Goal: Task Accomplishment & Management: Use online tool/utility

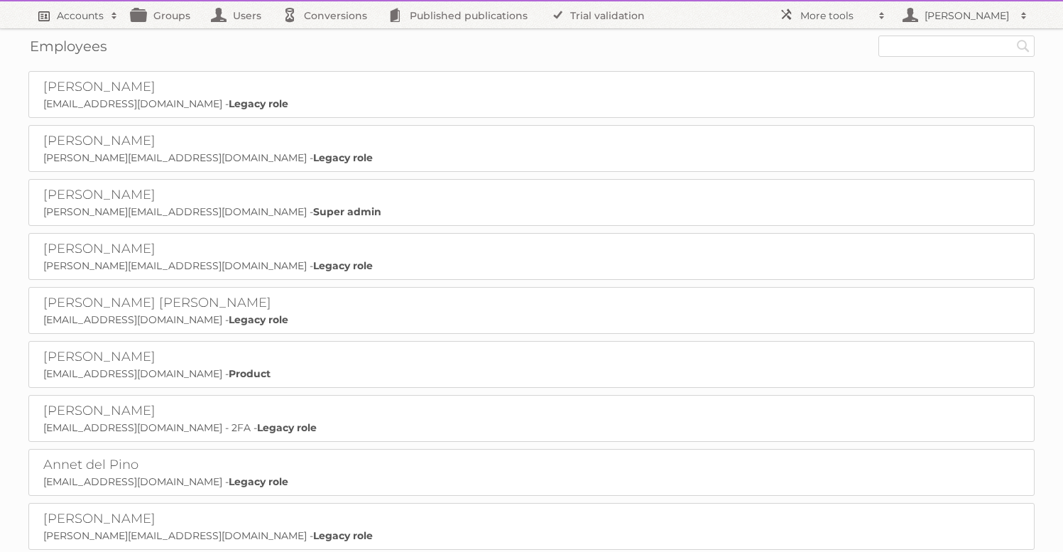
click at [54, 9] on link "Accounts" at bounding box center [76, 14] width 97 height 27
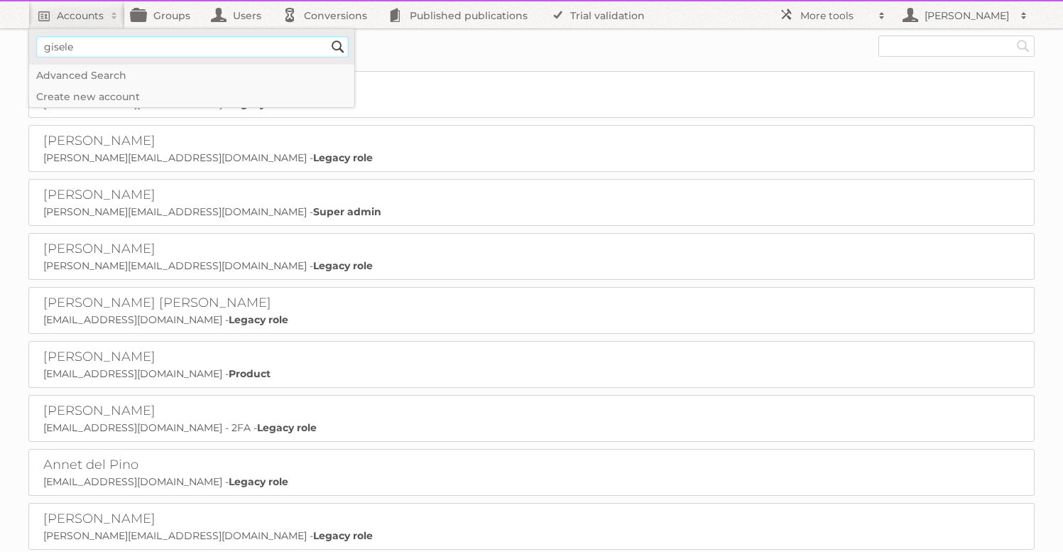
type input"] "gisele"
click at [327, 36] on input "Search" at bounding box center [337, 46] width 21 height 21
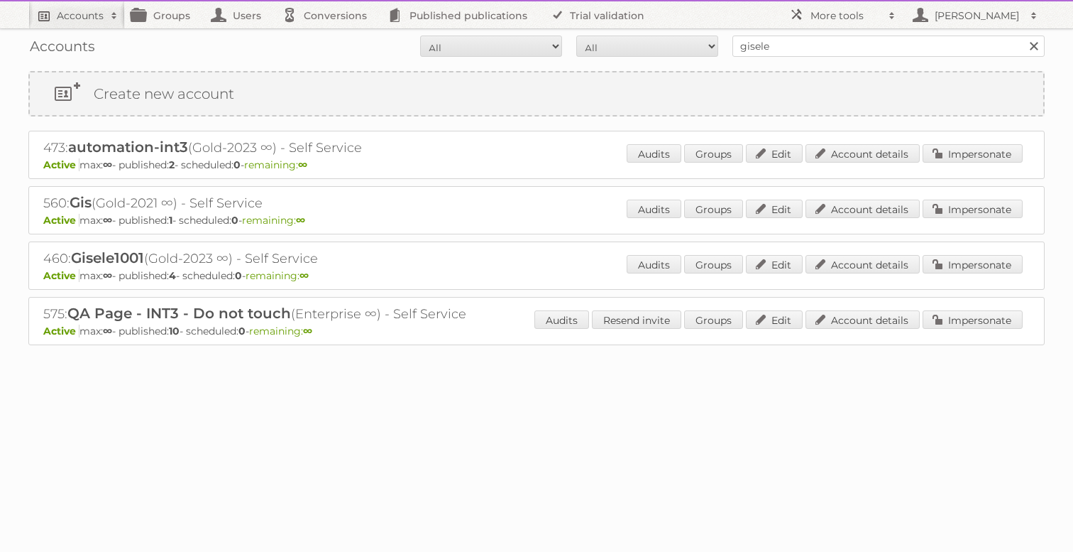
click at [71, 11] on h2 "Accounts" at bounding box center [80, 16] width 47 height 14
click at [92, 15] on h2 "Accounts" at bounding box center [80, 16] width 47 height 14
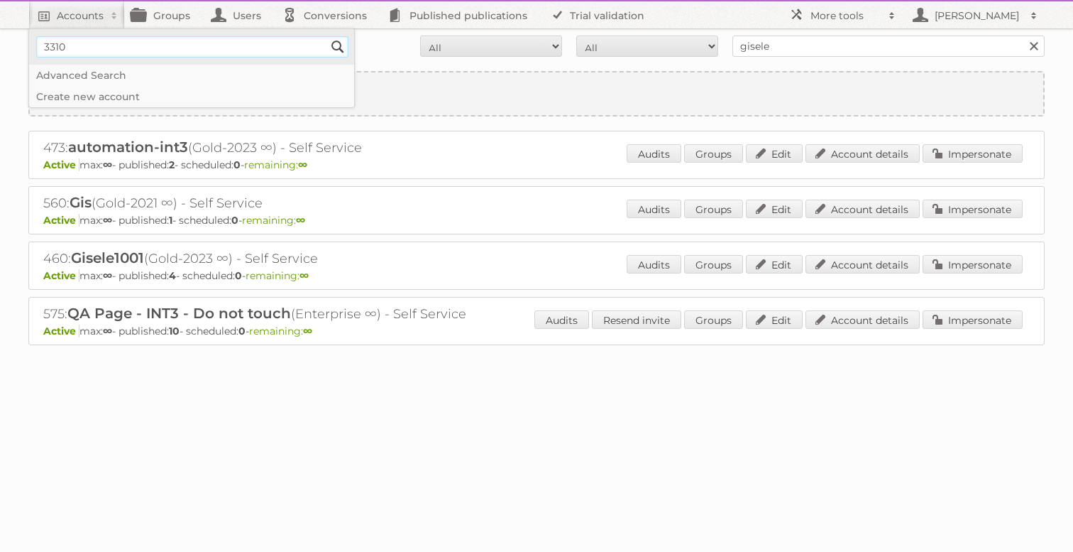
type input"] "3310"
click at [327, 36] on input "Search" at bounding box center [337, 46] width 21 height 21
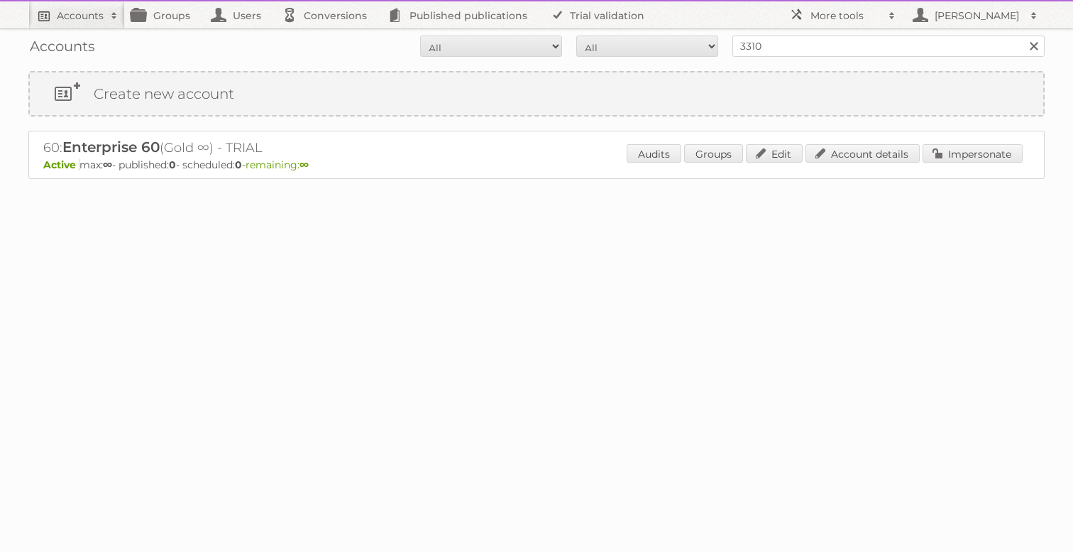
click at [86, 20] on h2 "Accounts" at bounding box center [80, 16] width 47 height 14
type input"] "564"
click at [327, 36] on input "Search" at bounding box center [337, 46] width 21 height 21
click at [968, 158] on link "Impersonate" at bounding box center [973, 153] width 100 height 18
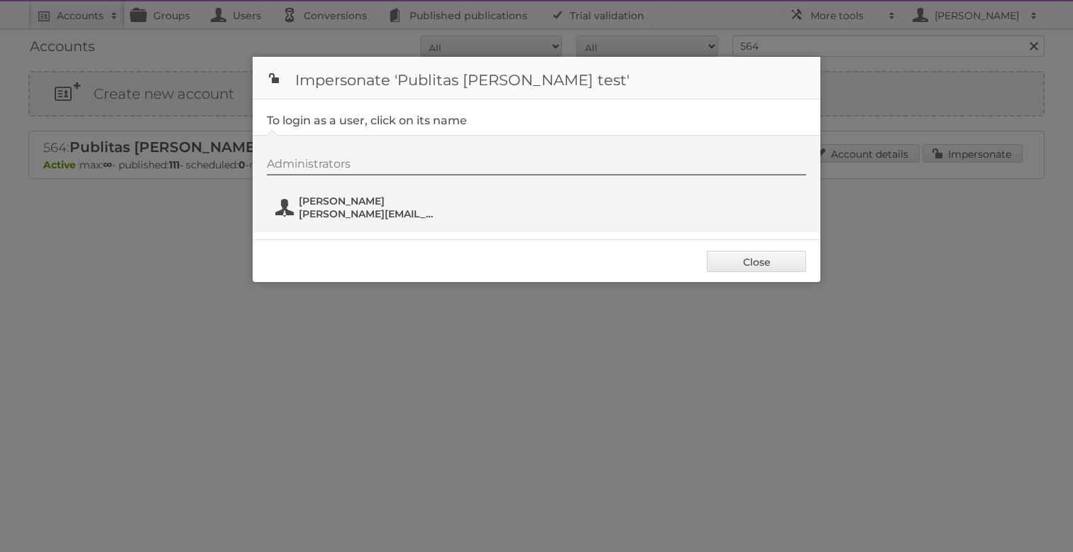
click at [346, 200] on span "Jose Marques" at bounding box center [368, 200] width 138 height 13
